Goal: Task Accomplishment & Management: Manage account settings

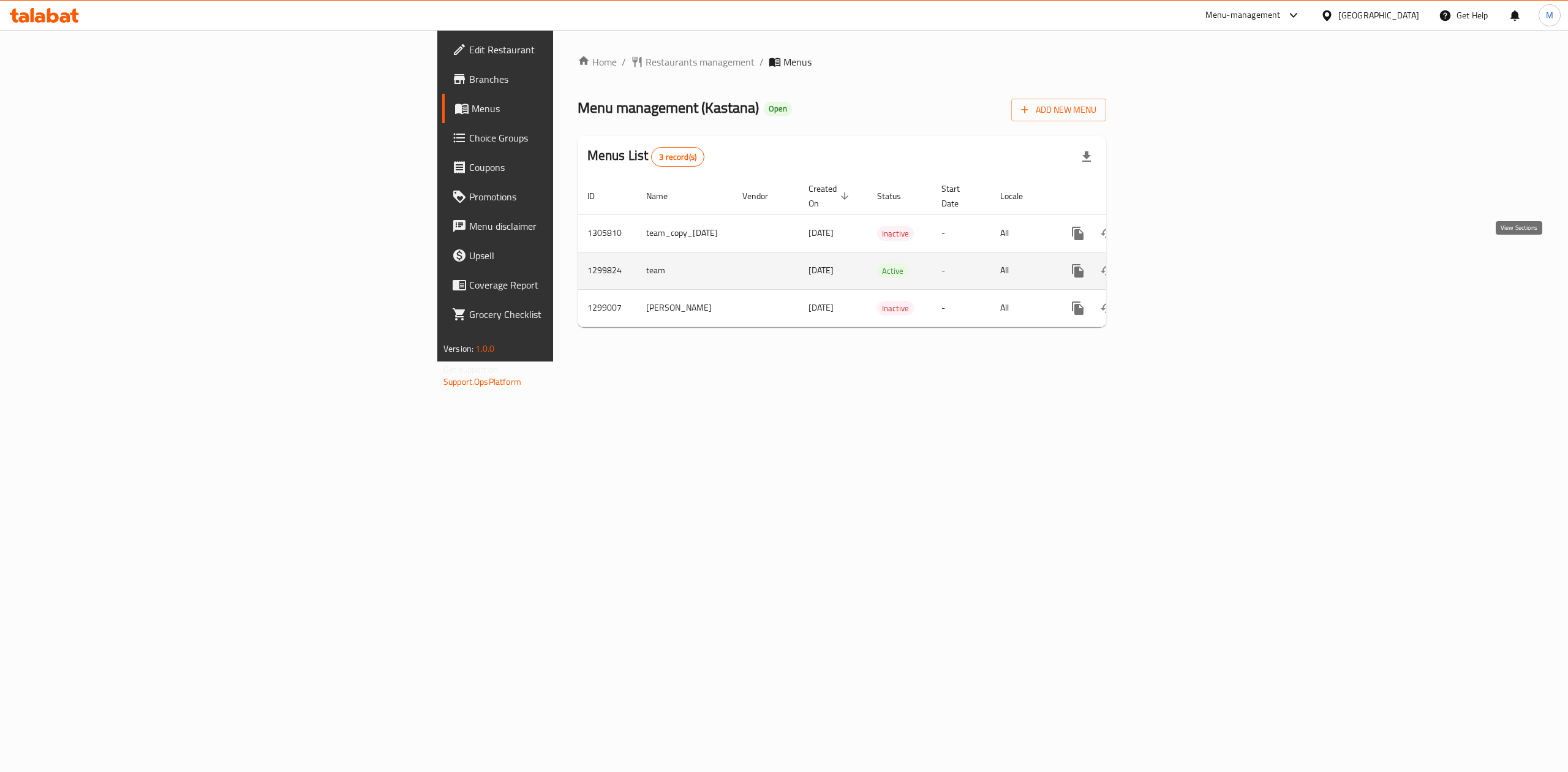
click at [1174, 265] on icon "enhanced table" at bounding box center [1166, 271] width 15 height 15
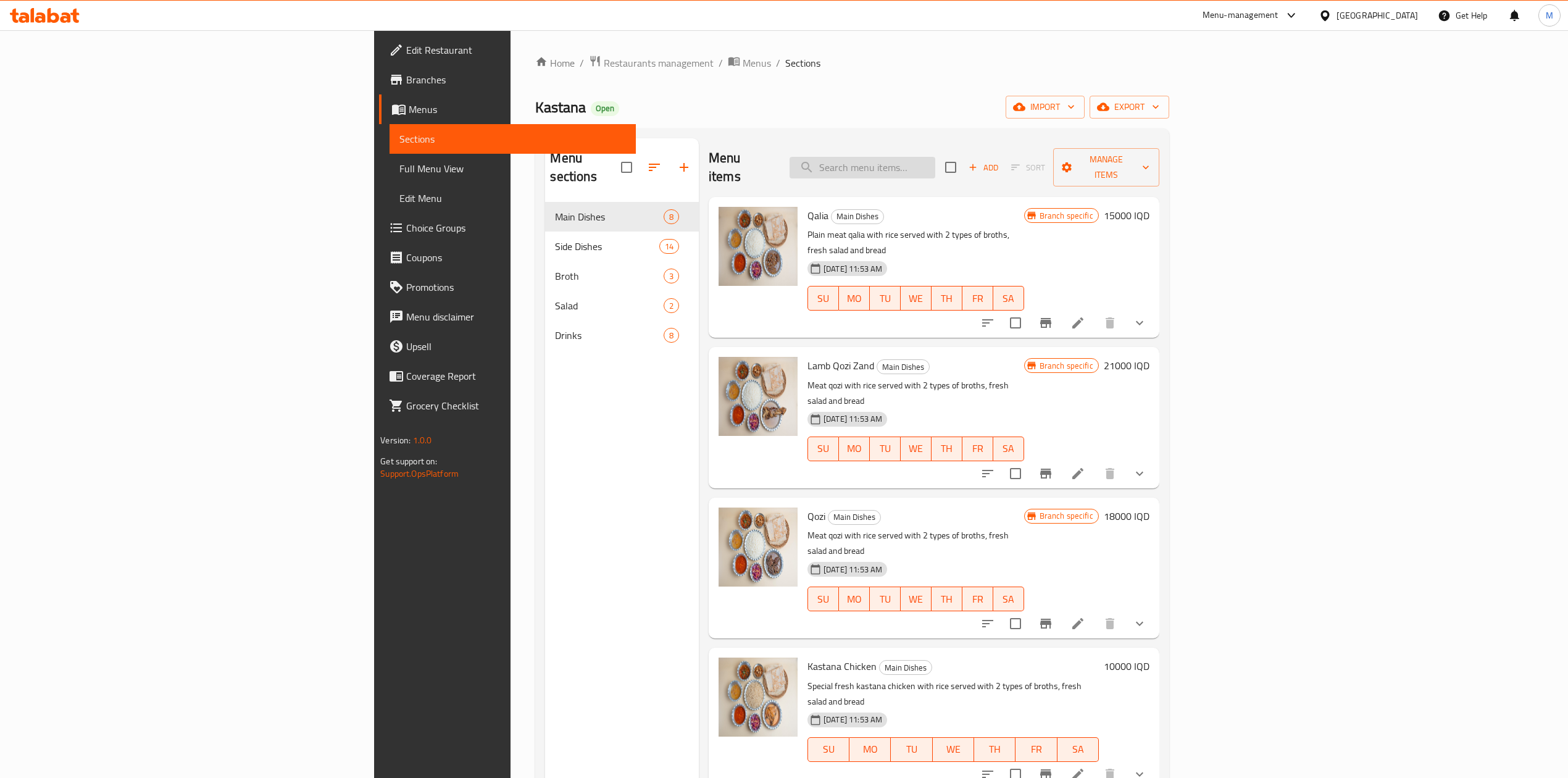
click at [935, 167] on input "search" at bounding box center [863, 167] width 146 height 21
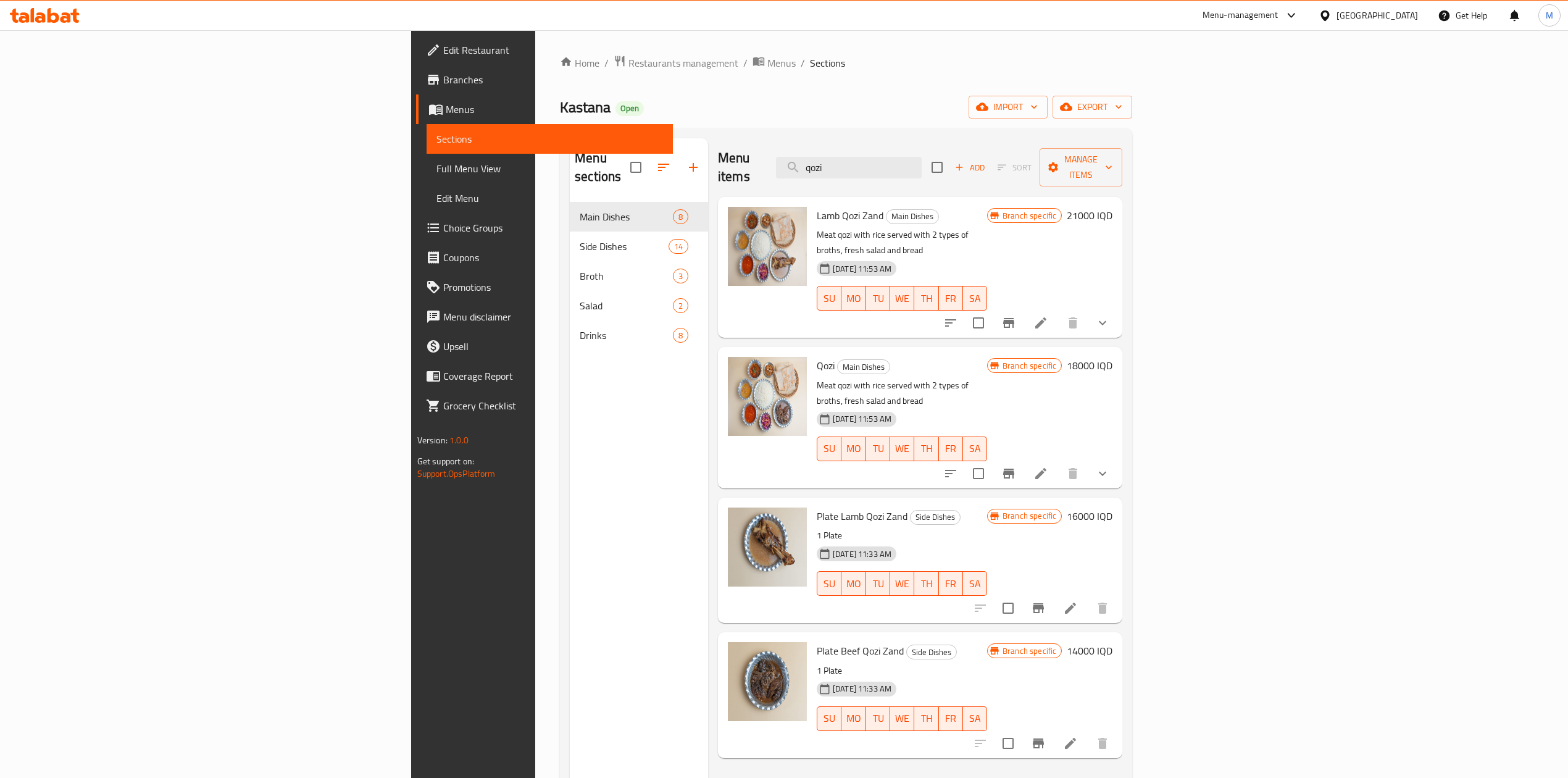
type input "qozi"
drag, startPoint x: 1147, startPoint y: 789, endPoint x: 1097, endPoint y: 957, distance: 175.3
click at [1097, 777] on html "​ Menu-management [GEOGRAPHIC_DATA] Get Help M Edit Restaurant Branches Menus S…" at bounding box center [784, 389] width 1568 height 778
click at [1112, 357] on h6 "18000 IQD" at bounding box center [1089, 365] width 46 height 17
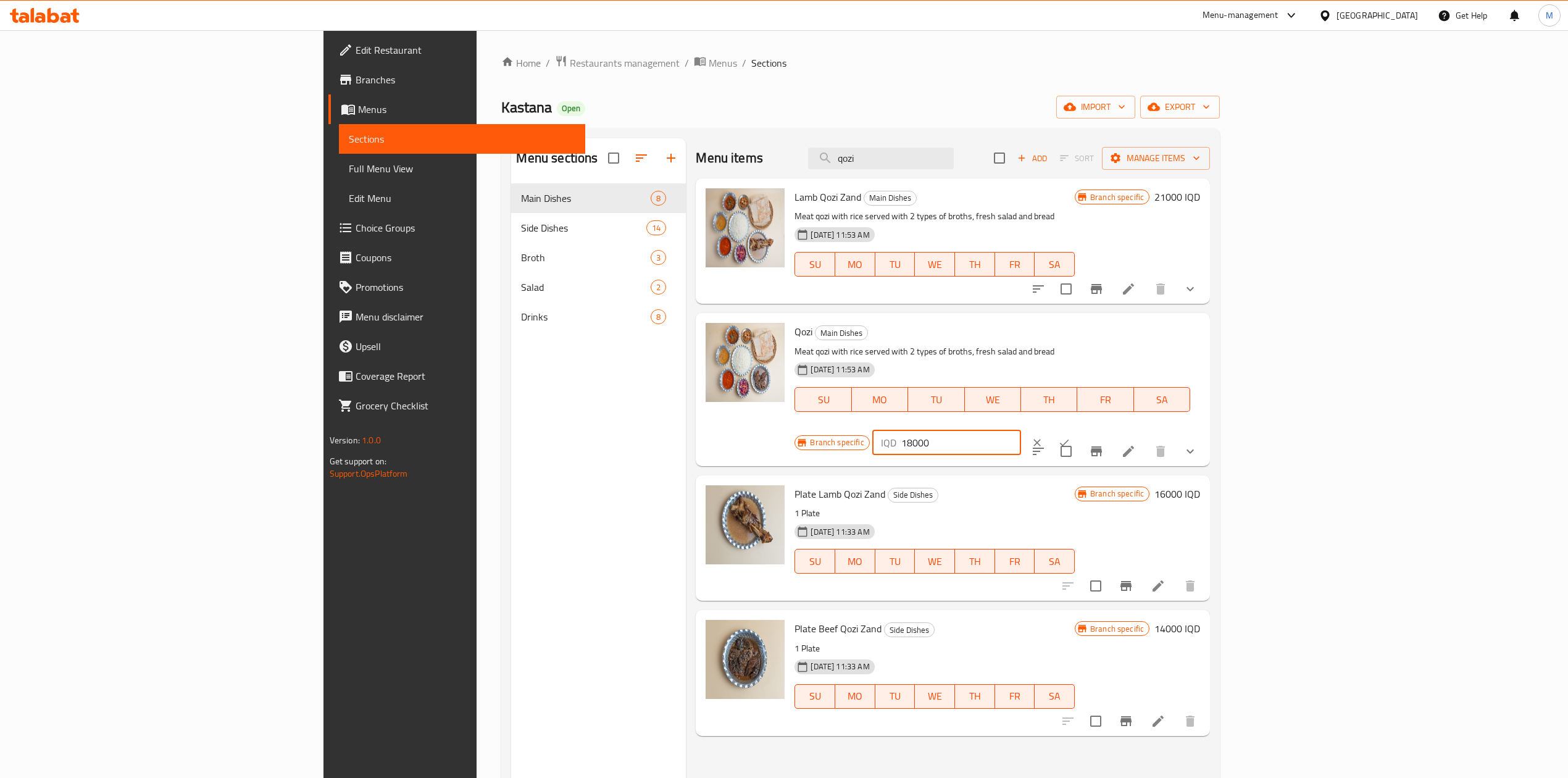
click at [1021, 431] on input "18000" at bounding box center [961, 443] width 120 height 25
type input "19000"
click at [1078, 429] on button "ok" at bounding box center [1064, 443] width 27 height 27
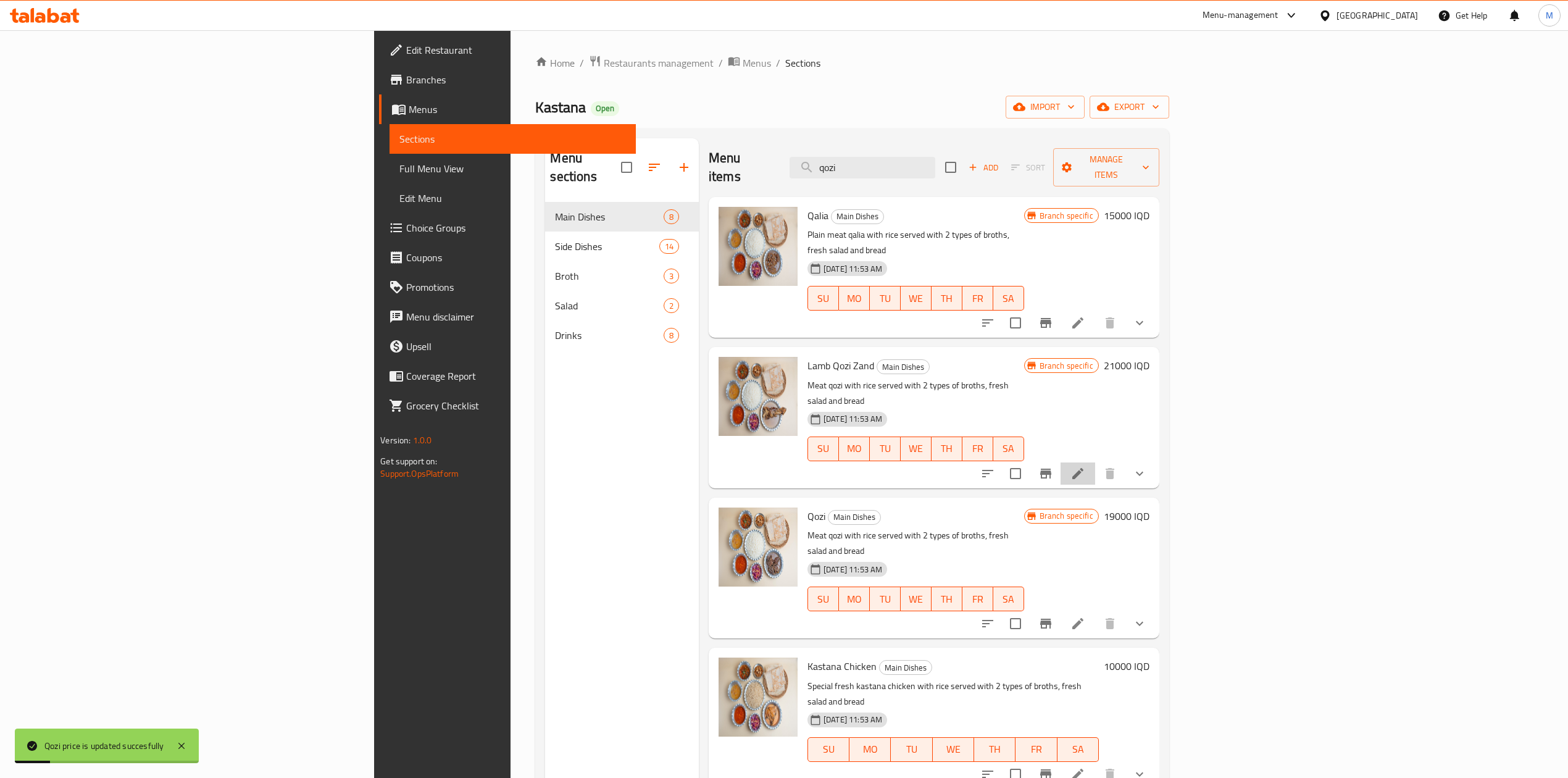
click at [1095, 463] on li at bounding box center [1078, 473] width 35 height 22
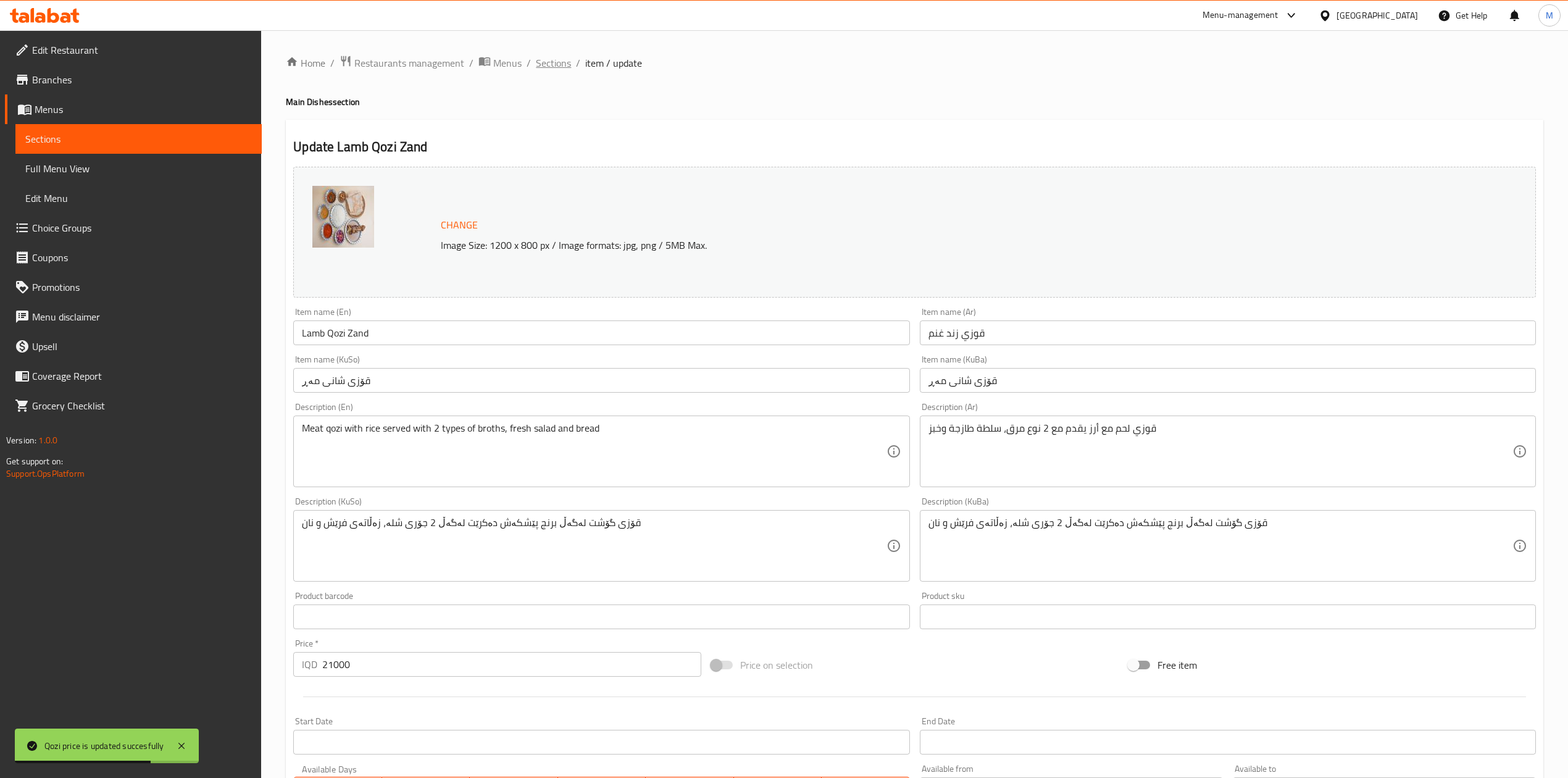
click at [562, 65] on span "Sections" at bounding box center [554, 63] width 35 height 15
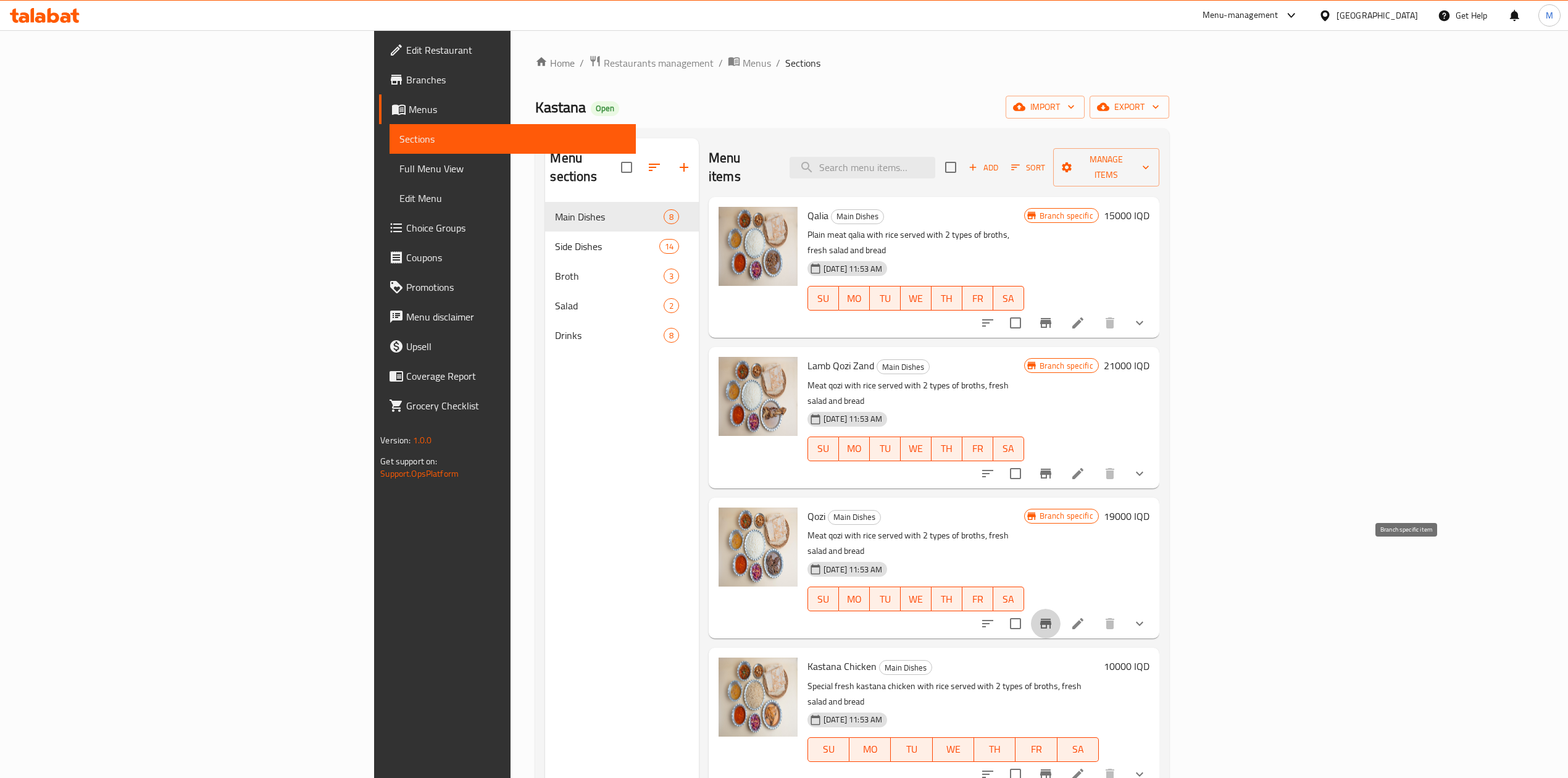
click at [1051, 619] on icon "Branch-specific-item" at bounding box center [1046, 624] width 11 height 10
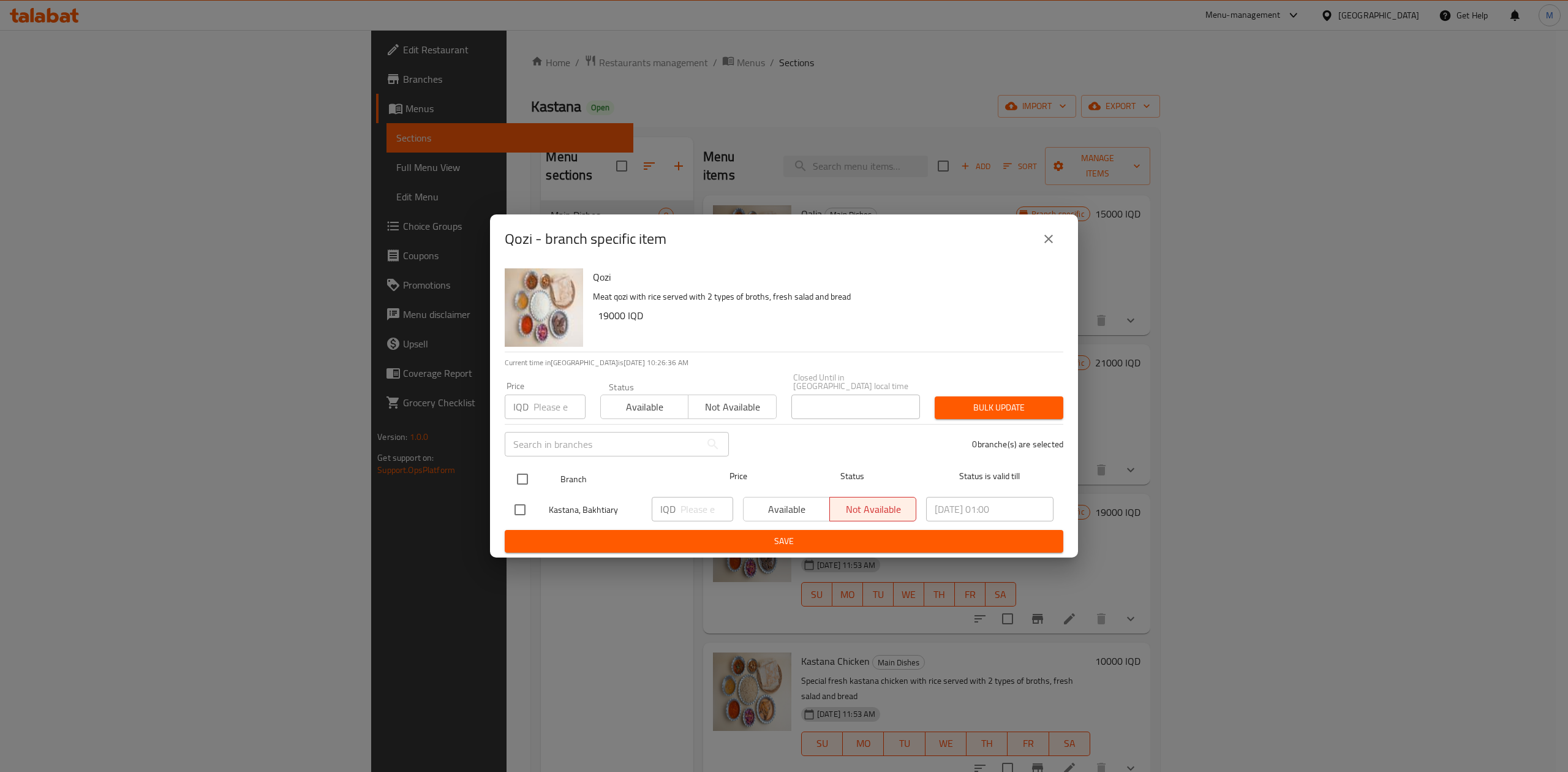
click at [527, 471] on input "checkbox" at bounding box center [522, 479] width 26 height 26
checkbox input "true"
click at [691, 503] on input "number" at bounding box center [707, 509] width 52 height 24
type input "19000"
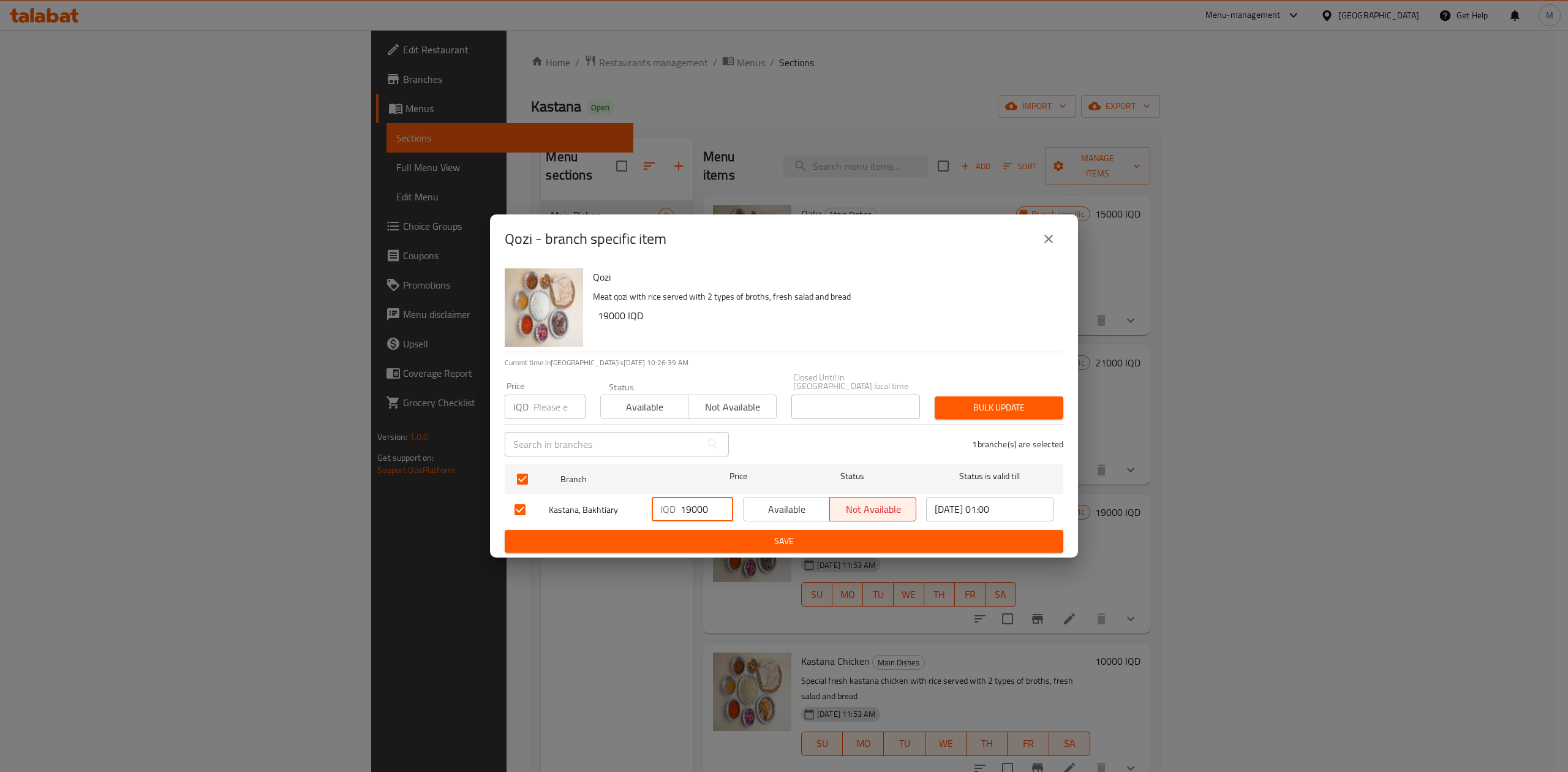
click at [753, 543] on span "Save" at bounding box center [783, 542] width 539 height 16
